Goal: Complete application form

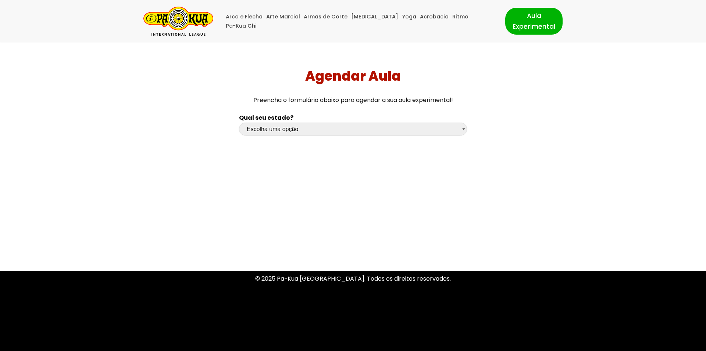
click at [461, 128] on select "Escolha uma opção [GEOGRAPHIC_DATA] [GEOGRAPHIC_DATA] [GEOGRAPHIC_DATA] [GEOGRA…" at bounding box center [353, 129] width 228 height 13
select select "sc"
click at [239, 123] on select "Escolha uma opção [GEOGRAPHIC_DATA] [GEOGRAPHIC_DATA] [GEOGRAPHIC_DATA] [GEOGRA…" at bounding box center [353, 129] width 228 height 13
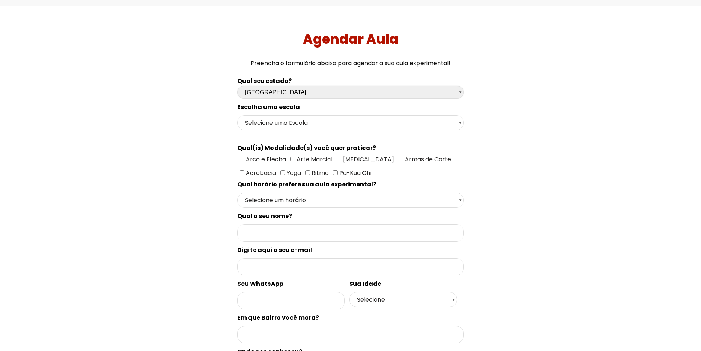
scroll to position [74, 0]
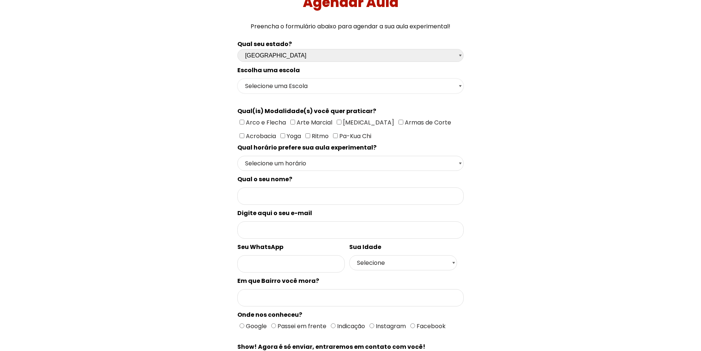
click at [416, 90] on select "Selecione uma Escola Florianópolis - Escola Pantanal [GEOGRAPHIC_DATA] - [GEOGR…" at bounding box center [350, 85] width 226 height 15
select select "[GEOGRAPHIC_DATA] - [GEOGRAPHIC_DATA]"
click at [237, 78] on select "Selecione uma Escola Florianópolis - Escola Pantanal [GEOGRAPHIC_DATA] - [GEOGR…" at bounding box center [350, 85] width 226 height 15
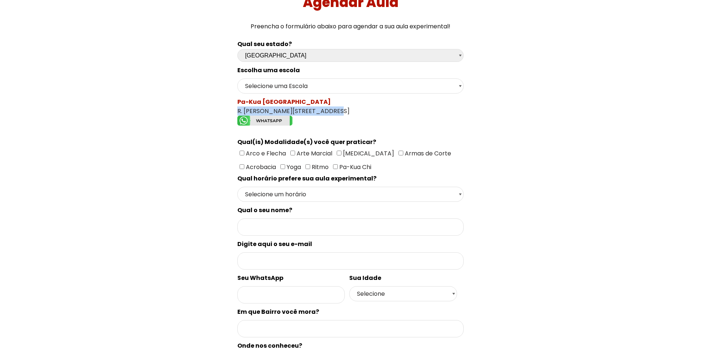
drag, startPoint x: 324, startPoint y: 111, endPoint x: 231, endPoint y: 109, distance: 93.1
click at [231, 109] on div "Qual seu estado? Escolha uma opção [GEOGRAPHIC_DATA] [GEOGRAPHIC_DATA] [GEOGRAP…" at bounding box center [350, 232] width 491 height 394
click at [310, 109] on div "Pa-Kua São José R. [PERSON_NAME][STREET_ADDRESS]" at bounding box center [350, 112] width 226 height 31
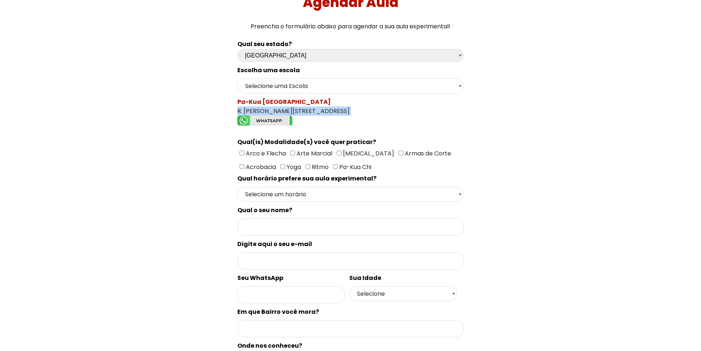
click at [310, 109] on div "Pa-Kua São José R. [PERSON_NAME][STREET_ADDRESS]" at bounding box center [350, 112] width 226 height 31
copy div "R. [PERSON_NAME][STREET_ADDRESS]"
click at [440, 100] on div "Pa-Kua São José R. [PERSON_NAME][STREET_ADDRESS]" at bounding box center [350, 112] width 226 height 31
click at [291, 153] on input"] "Arte Marcial" at bounding box center [292, 152] width 5 height 5
checkbox input"] "true"
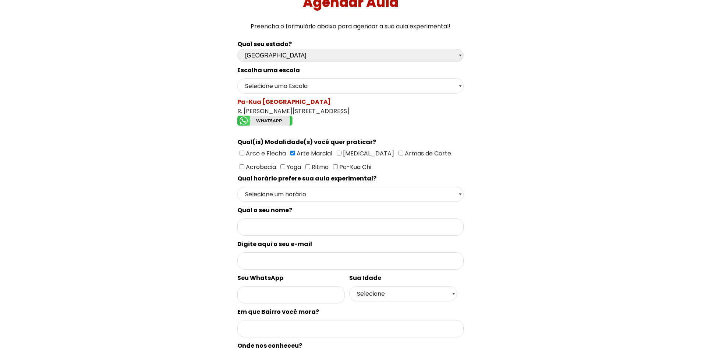
click at [398, 155] on input"] "Armas de Corte" at bounding box center [400, 152] width 5 height 5
checkbox input"] "true"
click at [244, 164] on input"] "Acrobacia" at bounding box center [242, 166] width 5 height 5
checkbox input"] "true"
click at [280, 167] on input"] "Yoga" at bounding box center [282, 166] width 5 height 5
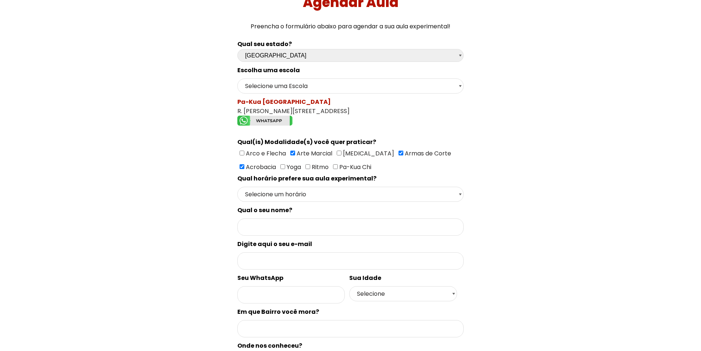
checkbox input"] "true"
click at [305, 166] on input"] "Ritmo" at bounding box center [307, 166] width 5 height 5
checkbox input"] "true"
click at [333, 167] on input"] "Pa-Kua Chi" at bounding box center [335, 166] width 5 height 5
checkbox input"] "true"
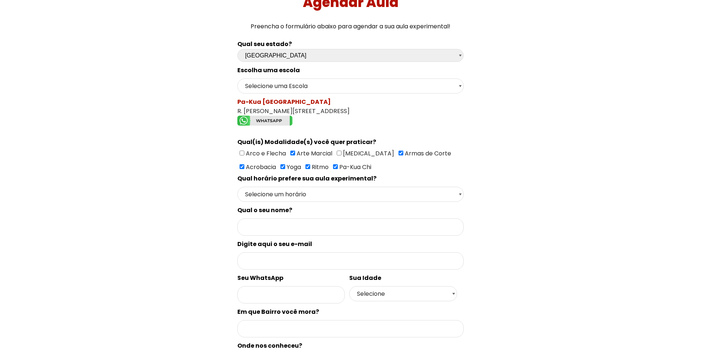
click at [341, 154] on span "[MEDICAL_DATA]" at bounding box center [367, 153] width 53 height 8
click at [340, 154] on input"] "[MEDICAL_DATA]" at bounding box center [339, 152] width 5 height 5
checkbox input"] "true"
click at [455, 194] on select "Selecione um horário Manhã Tarde Noite" at bounding box center [350, 194] width 226 height 15
select select "Noite"
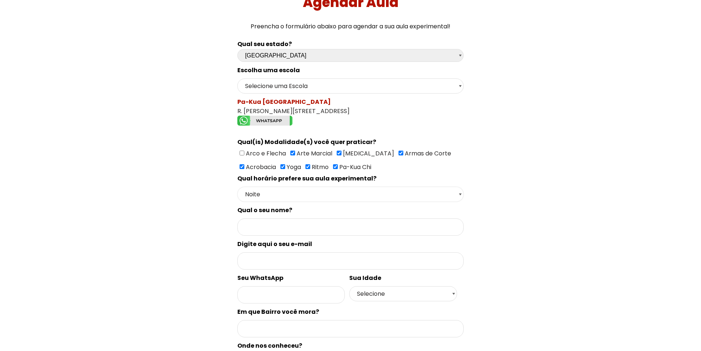
click at [237, 187] on select "Selecione um horário Manhã Tarde Noite" at bounding box center [350, 194] width 226 height 15
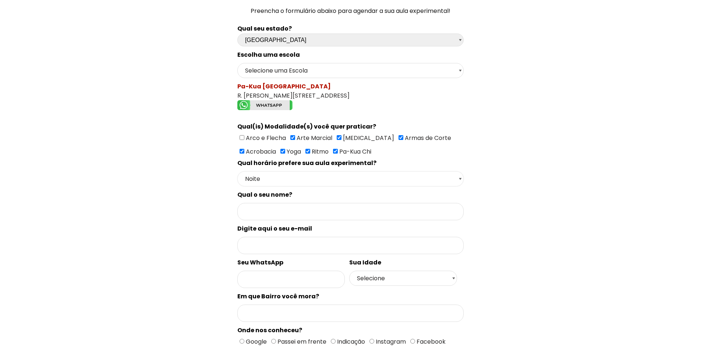
scroll to position [0, 0]
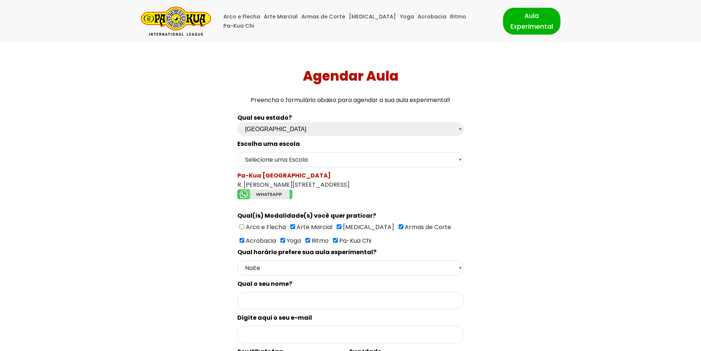
click at [274, 195] on img "Formulário de contacto" at bounding box center [264, 194] width 55 height 10
